Goal: Entertainment & Leisure: Consume media (video, audio)

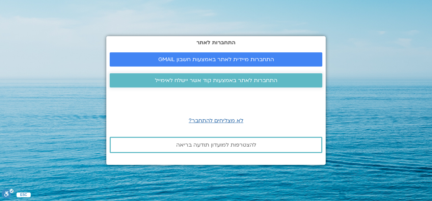
click at [226, 80] on span "התחברות לאתר באמצעות קוד אשר יישלח לאימייל" at bounding box center [216, 80] width 122 height 6
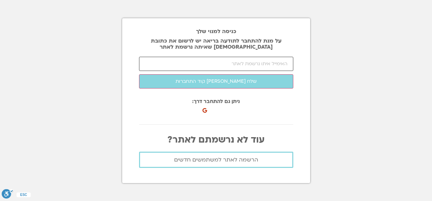
click at [252, 66] on input "email" at bounding box center [216, 64] width 154 height 14
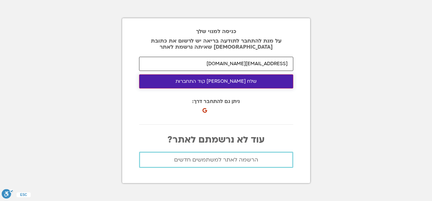
type input "[EMAIL_ADDRESS][DOMAIN_NAME]"
click at [233, 84] on button "שלח [PERSON_NAME] קוד התחברות" at bounding box center [216, 81] width 154 height 14
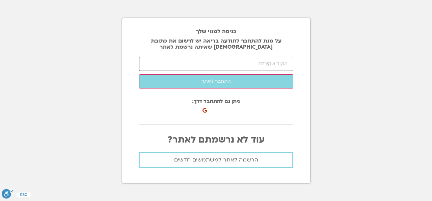
click at [247, 63] on input "number" at bounding box center [216, 64] width 154 height 14
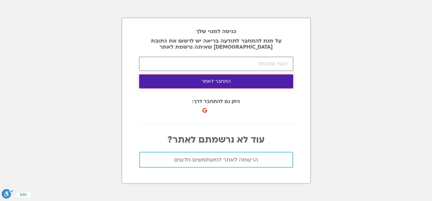
click at [219, 81] on button "התחבר לאתר" at bounding box center [216, 81] width 154 height 14
type input "36838"
click at [217, 83] on button "התחבר לאתר" at bounding box center [216, 81] width 154 height 14
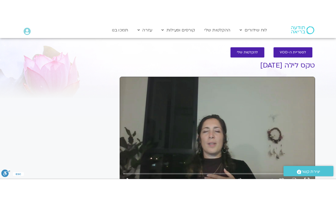
scroll to position [70, 0]
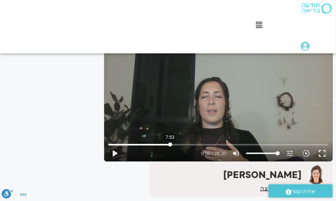
type input "473.63718374356"
click at [170, 144] on input "Seek" at bounding box center [219, 144] width 220 height 4
